Goal: Task Accomplishment & Management: Manage account settings

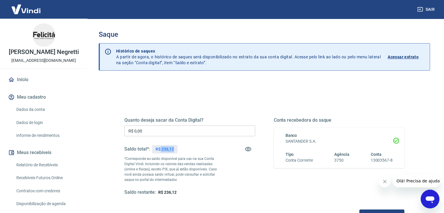
drag, startPoint x: 173, startPoint y: 149, endPoint x: 160, endPoint y: 148, distance: 13.1
click at [160, 148] on p "R$ 236,12" at bounding box center [164, 149] width 18 height 6
copy p "236,12"
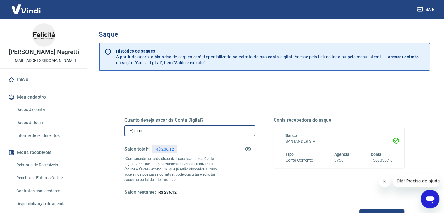
drag, startPoint x: 152, startPoint y: 127, endPoint x: 72, endPoint y: 130, distance: 80.2
click at [78, 130] on div "Sair [PERSON_NAME] Negretti [EMAIL_ADDRESS][DOMAIN_NAME] Início Meu cadastro Da…" at bounding box center [222, 106] width 444 height 213
paste input "236,12"
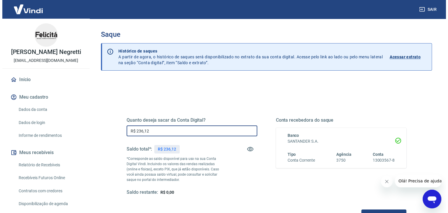
scroll to position [75, 0]
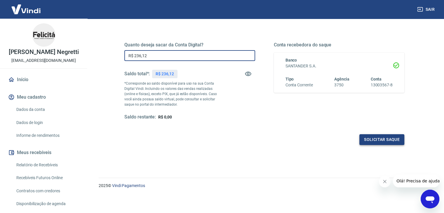
type input "R$ 236,12"
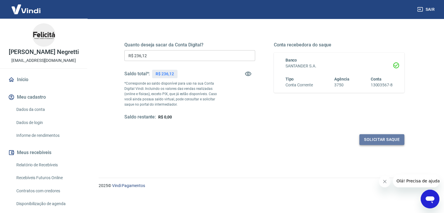
click at [380, 142] on button "Solicitar saque" at bounding box center [381, 139] width 45 height 11
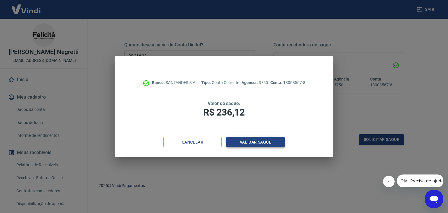
click at [249, 141] on button "Validar saque" at bounding box center [255, 142] width 58 height 11
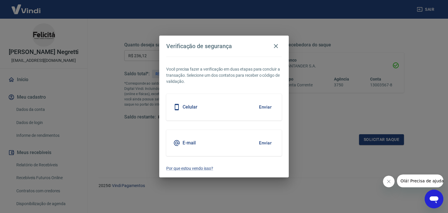
click at [268, 143] on button "Enviar" at bounding box center [265, 143] width 19 height 12
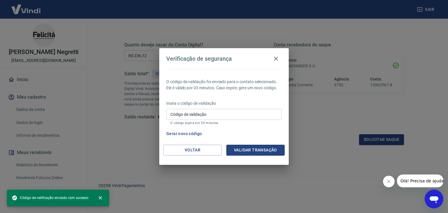
click at [214, 113] on input "Código de validação" at bounding box center [223, 114] width 115 height 11
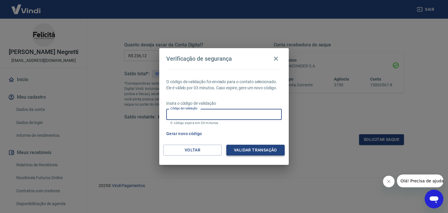
paste input "886905"
type input "886905"
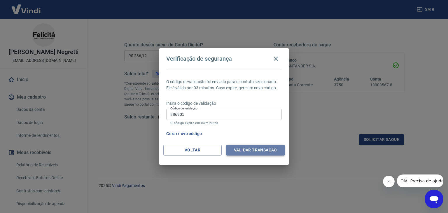
click at [262, 153] on button "Validar transação" at bounding box center [255, 150] width 58 height 11
